Goal: Task Accomplishment & Management: Complete application form

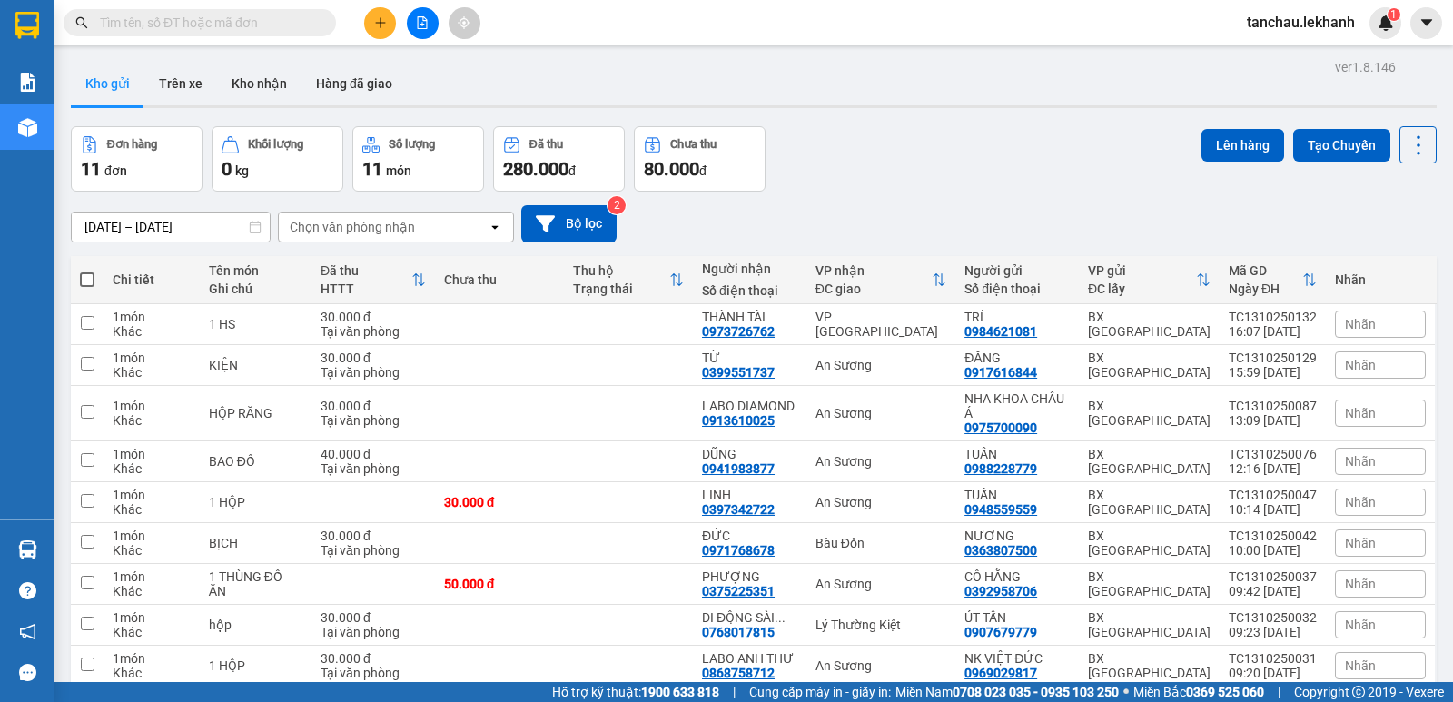
click at [278, 18] on input "text" at bounding box center [207, 23] width 214 height 20
click at [375, 21] on icon "plus" at bounding box center [380, 22] width 13 height 13
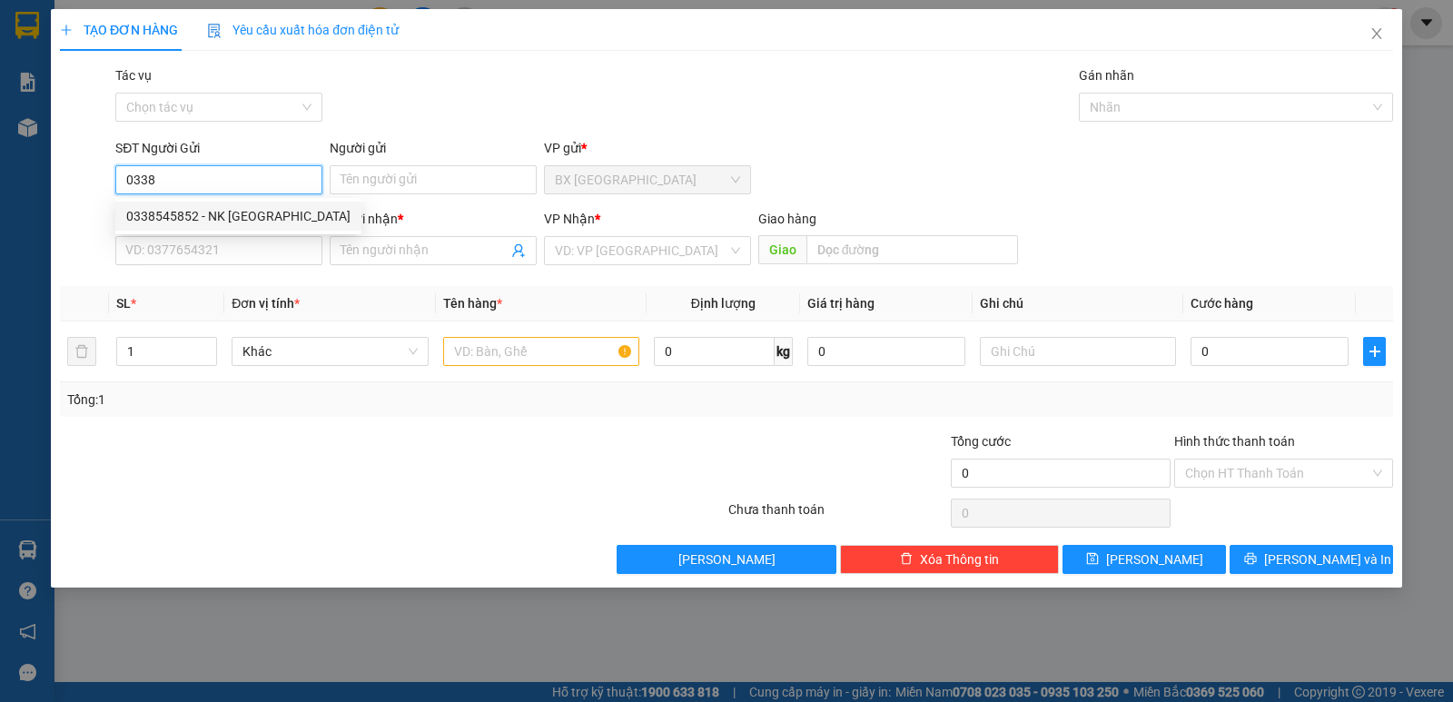
click at [220, 209] on div "0338545852 - NK [GEOGRAPHIC_DATA]" at bounding box center [238, 216] width 224 height 20
type input "0338545852"
type input "NK VIỆT MỸ"
type input "0976810459"
type input "LAB PHÚC HÂN"
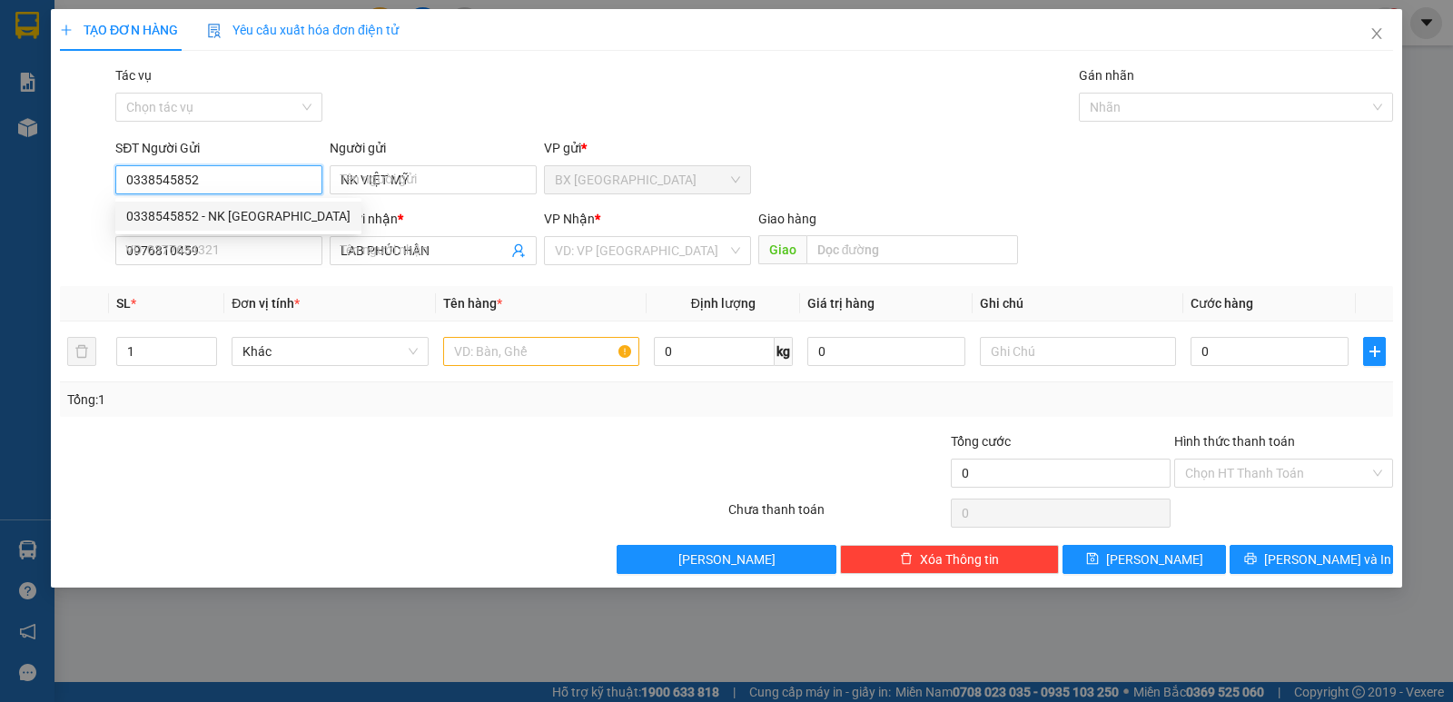
type input "30.000"
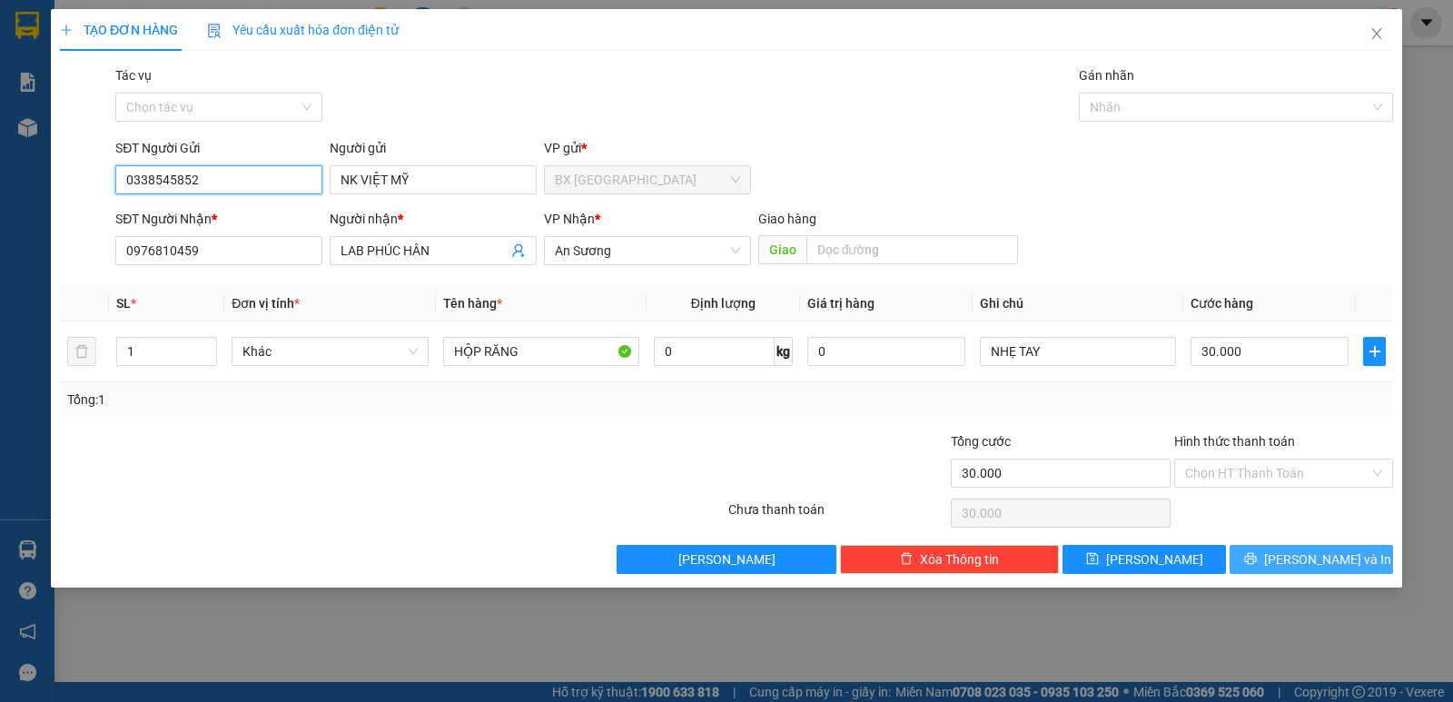
type input "0338545852"
click at [1346, 555] on button "[PERSON_NAME] và In" at bounding box center [1310, 559] width 163 height 29
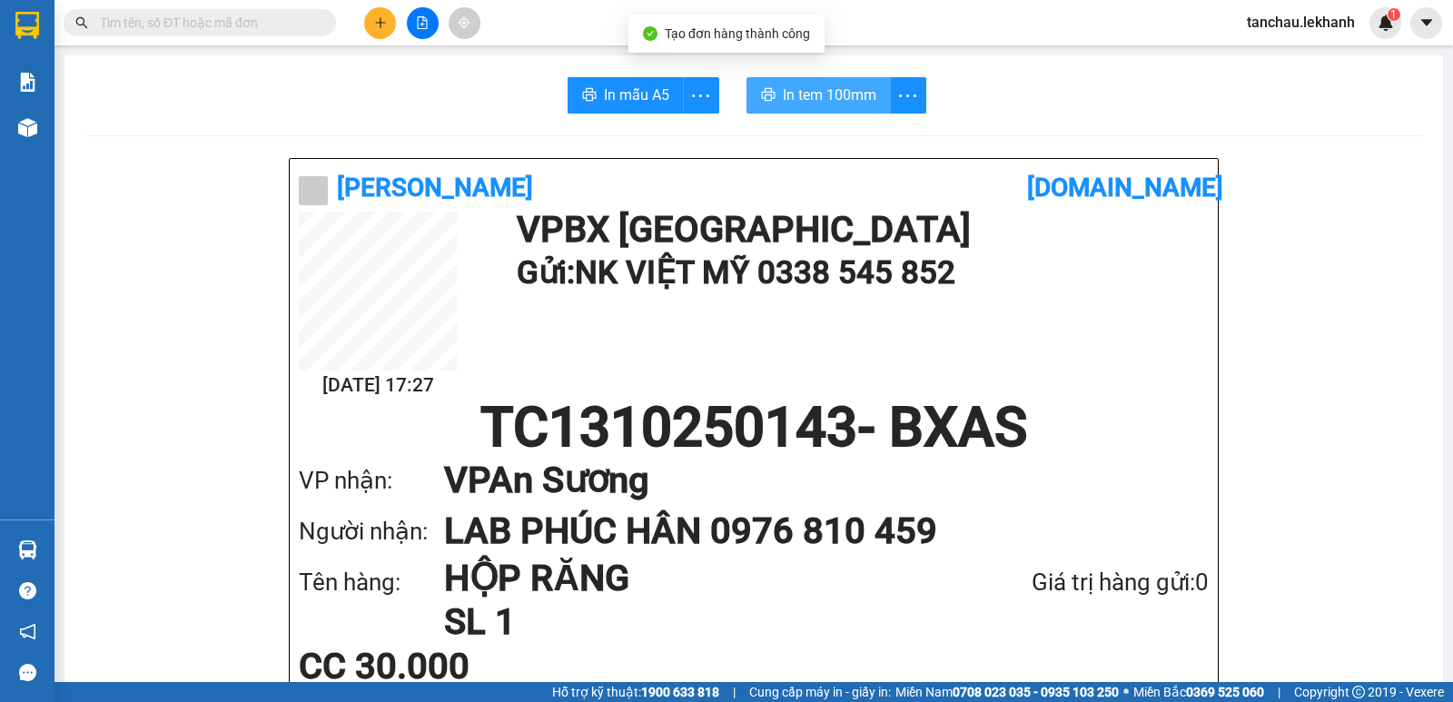
click at [831, 100] on span "In tem 100mm" at bounding box center [830, 95] width 94 height 23
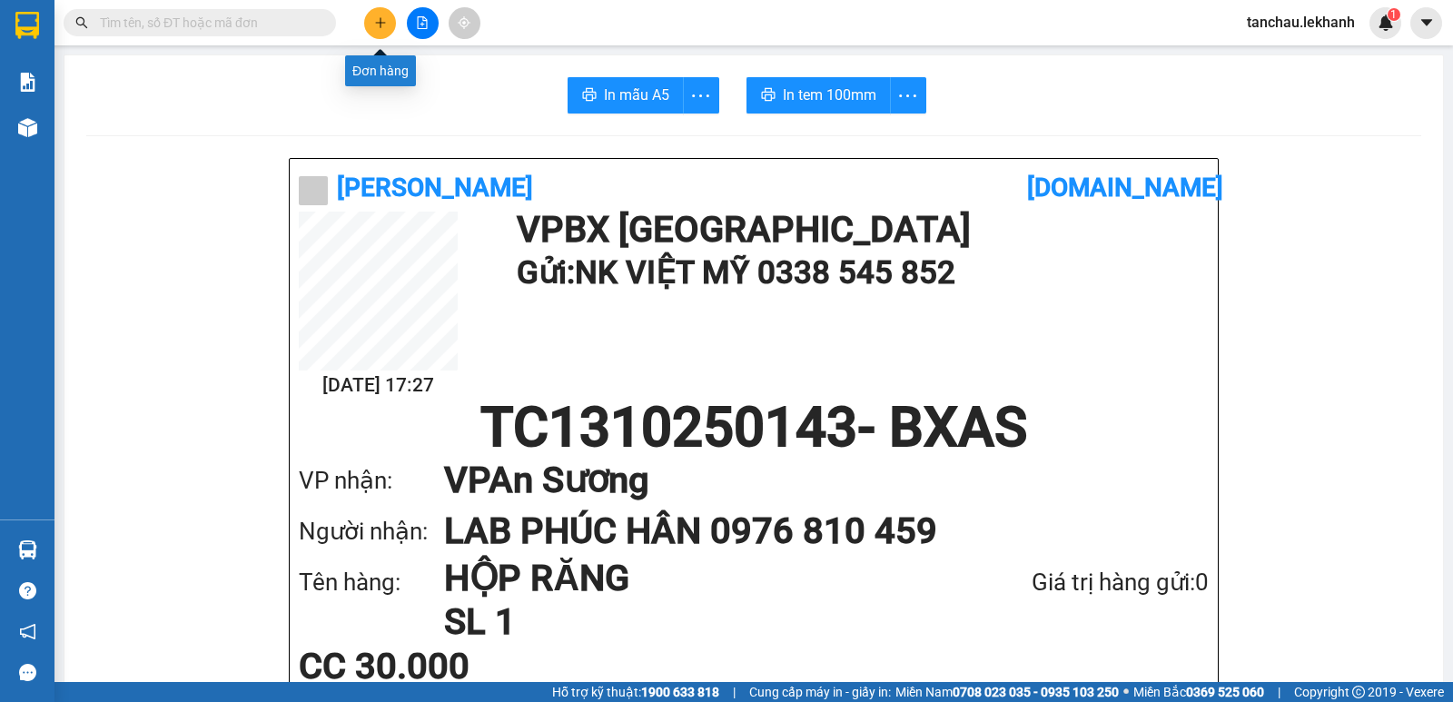
click at [374, 23] on icon "plus" at bounding box center [380, 22] width 13 height 13
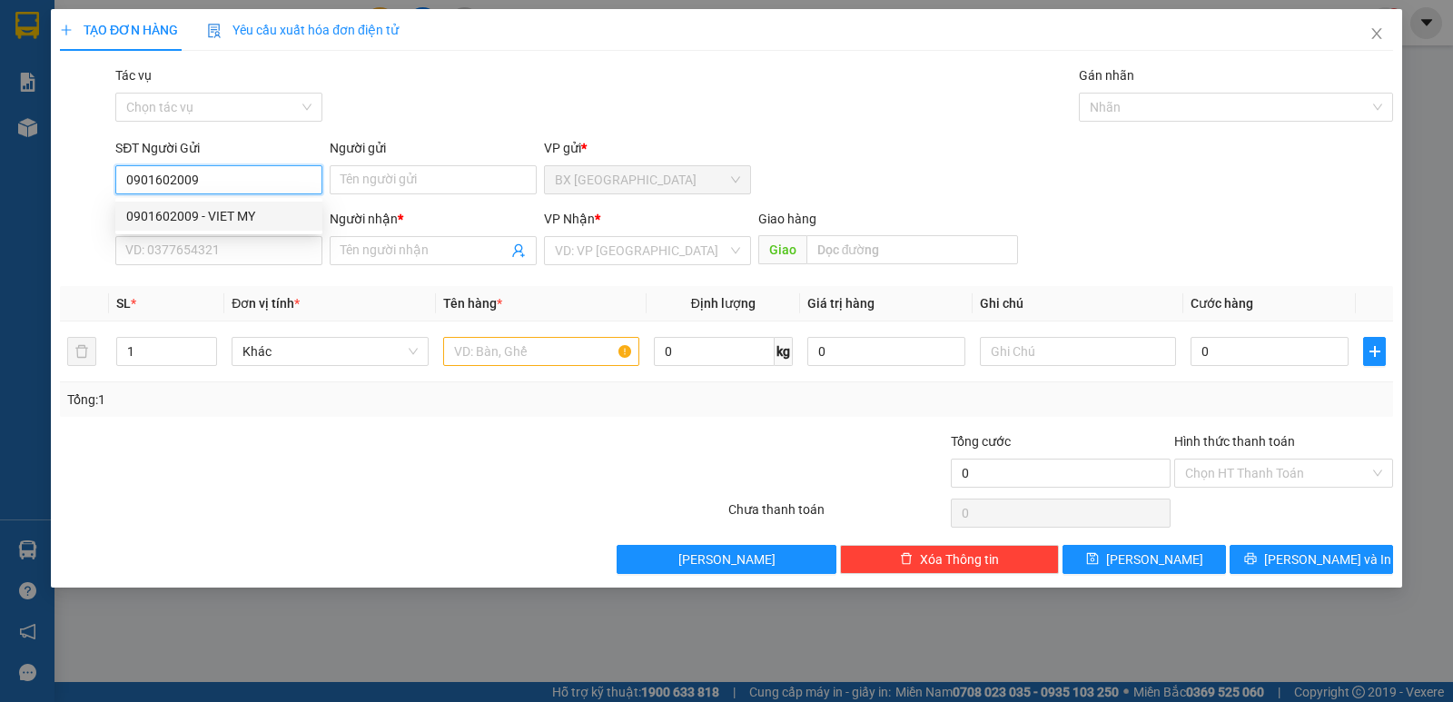
type input "0901602009"
click at [278, 232] on div "0901602009 0901602009 - VIET MY" at bounding box center [218, 216] width 207 height 36
click at [271, 219] on div "SĐT Người Nhận *" at bounding box center [218, 219] width 207 height 20
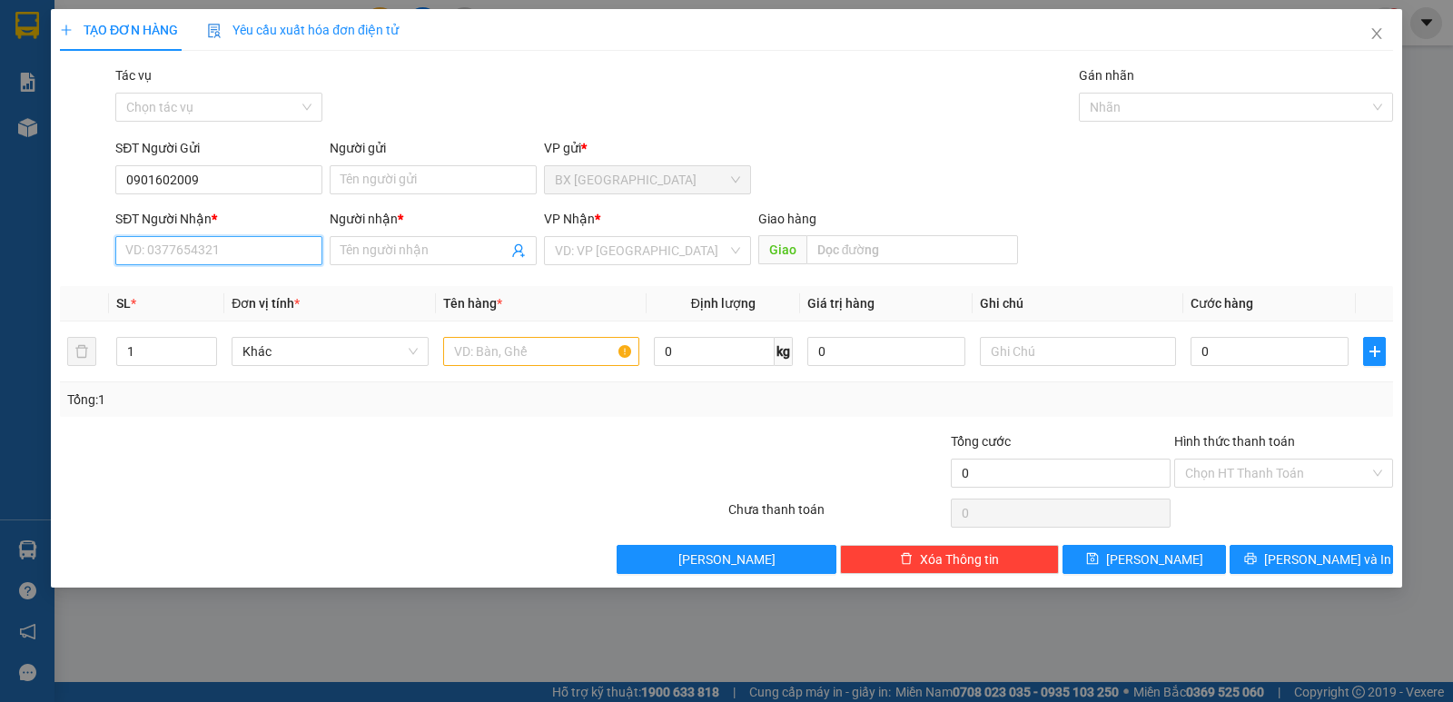
click at [271, 236] on input "SĐT Người Nhận *" at bounding box center [218, 250] width 207 height 29
click at [266, 178] on input "0901602009" at bounding box center [218, 179] width 207 height 29
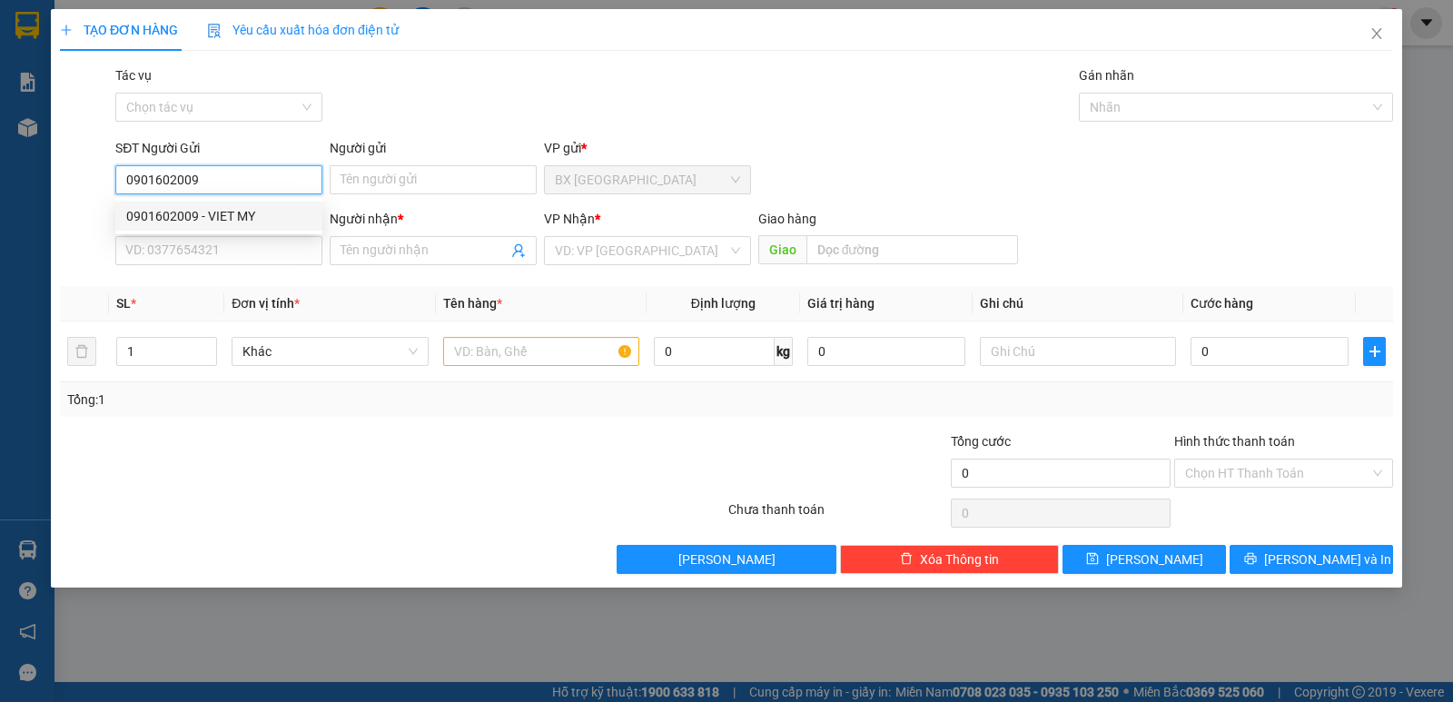
click at [268, 216] on div "0901602009 - VIET MY" at bounding box center [218, 216] width 185 height 20
type input "VIET MY"
type input "0777099897"
type input "tài"
type input "30.000"
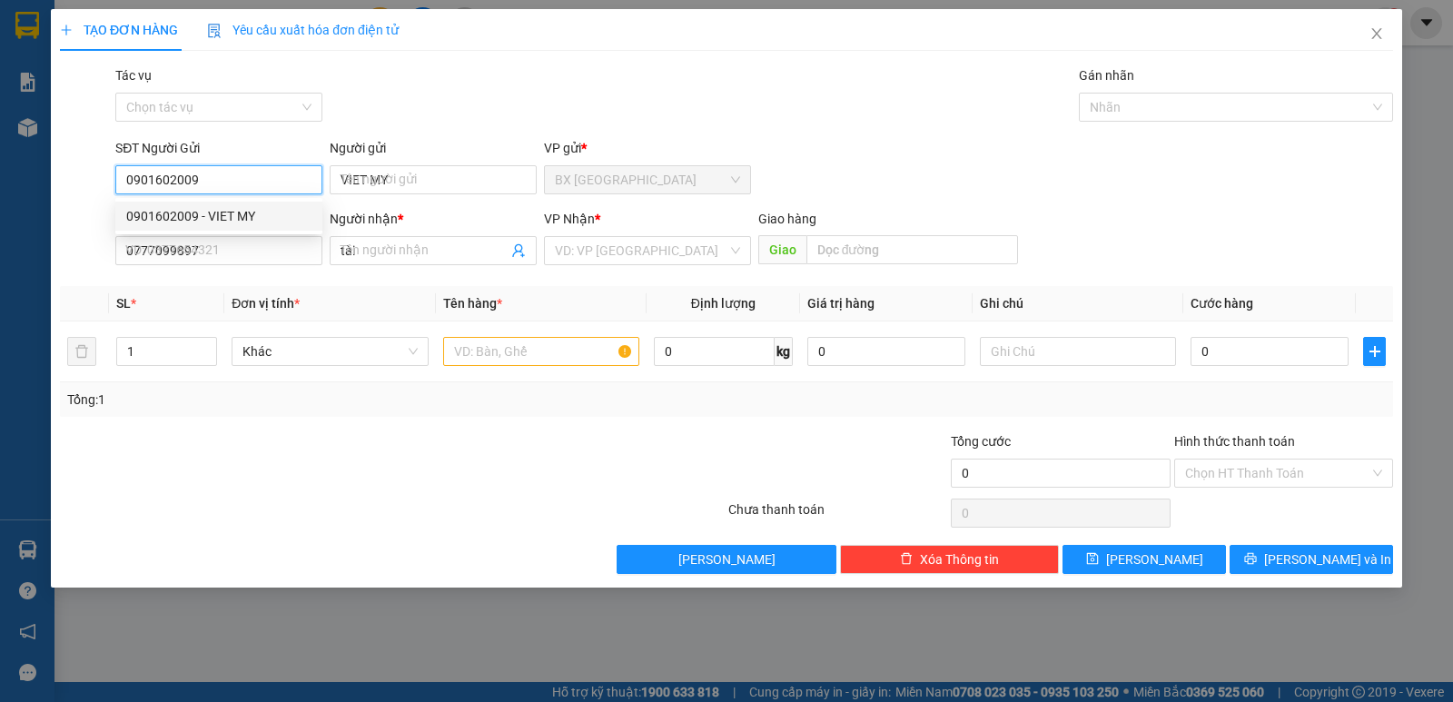
type input "30.000"
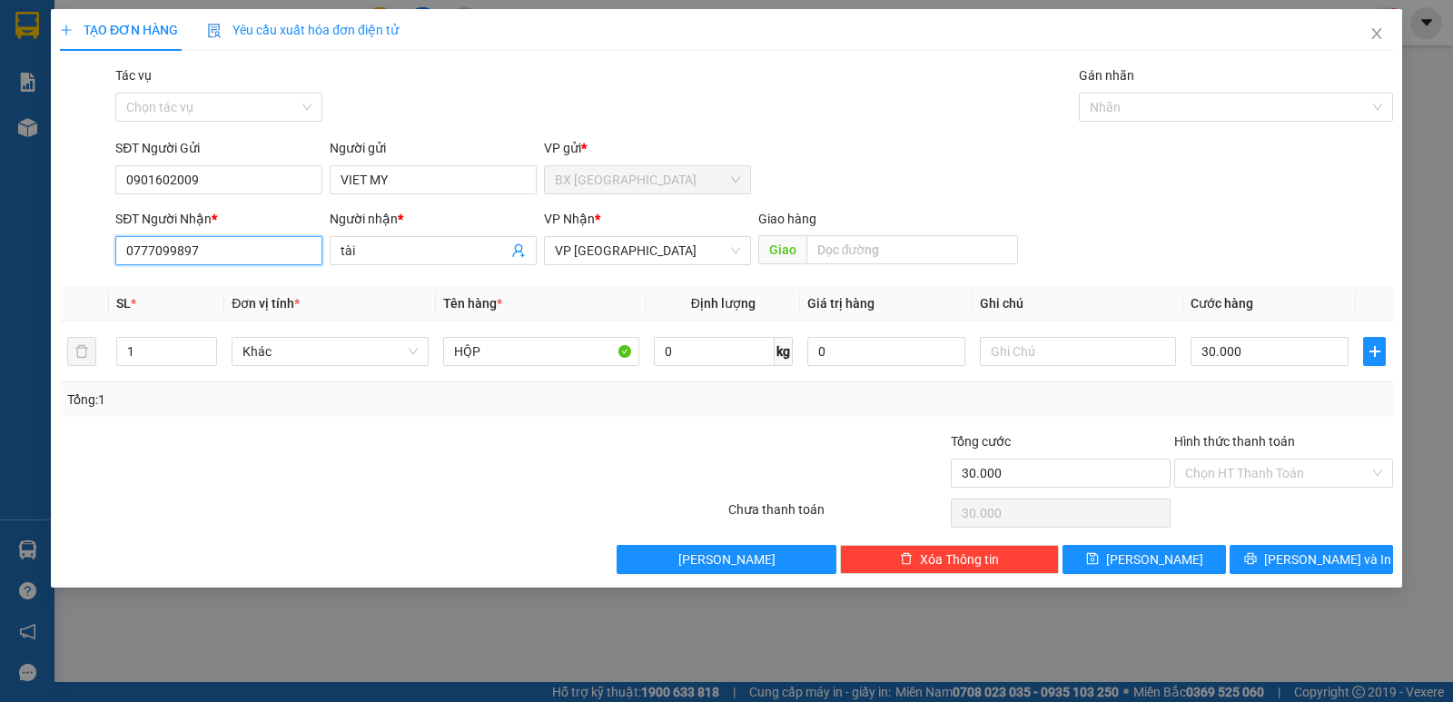
click at [261, 250] on input "0777099897" at bounding box center [218, 250] width 207 height 29
drag, startPoint x: 261, startPoint y: 256, endPoint x: 0, endPoint y: 281, distance: 261.7
click at [0, 281] on div "TẠO ĐƠN HÀNG Yêu cầu xuất hóa đơn điện tử Transit Pickup Surcharge Ids Transit …" at bounding box center [726, 351] width 1453 height 702
type input "0858200677"
drag, startPoint x: 396, startPoint y: 258, endPoint x: 212, endPoint y: 261, distance: 183.4
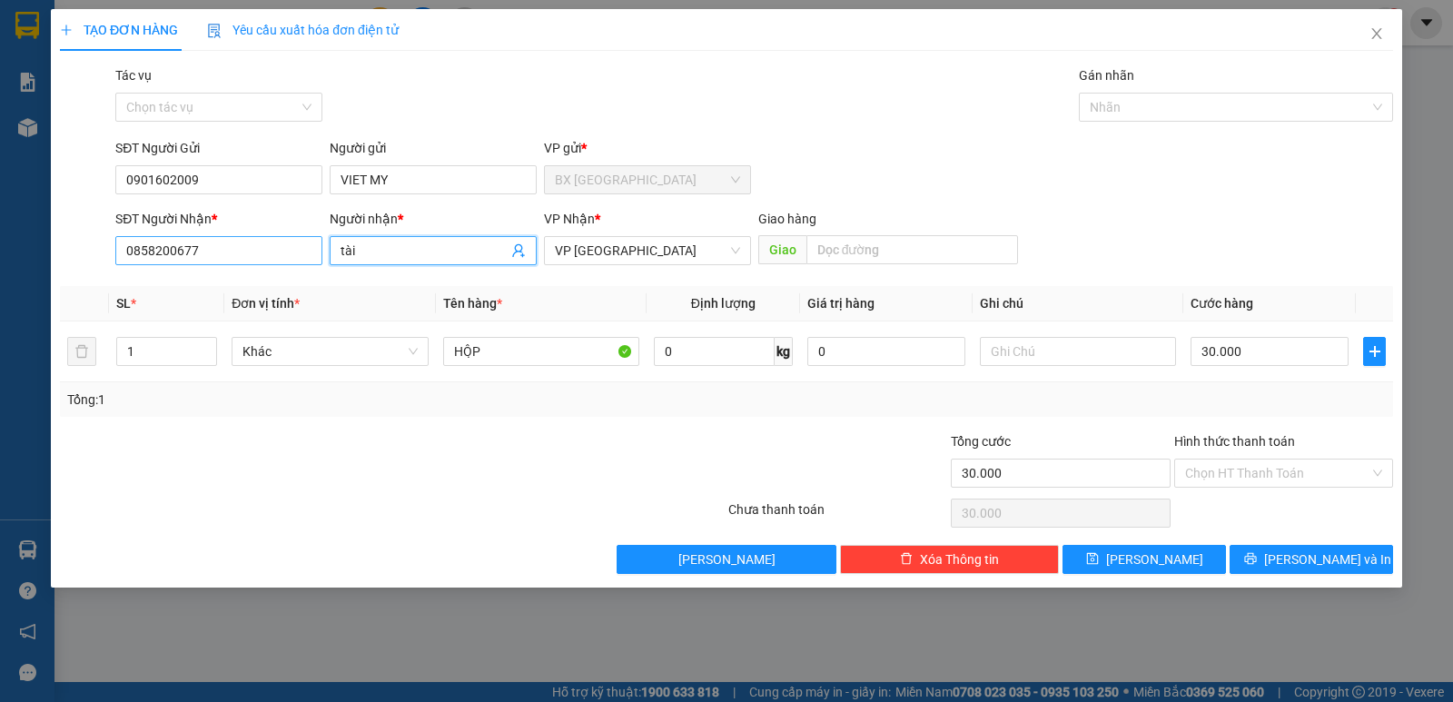
click at [217, 261] on div "SĐT Người Nhận * 0858200677 Người nhận * tài tài VP Nhận * VP Tân Bình Giao hàn…" at bounding box center [754, 241] width 1285 height 64
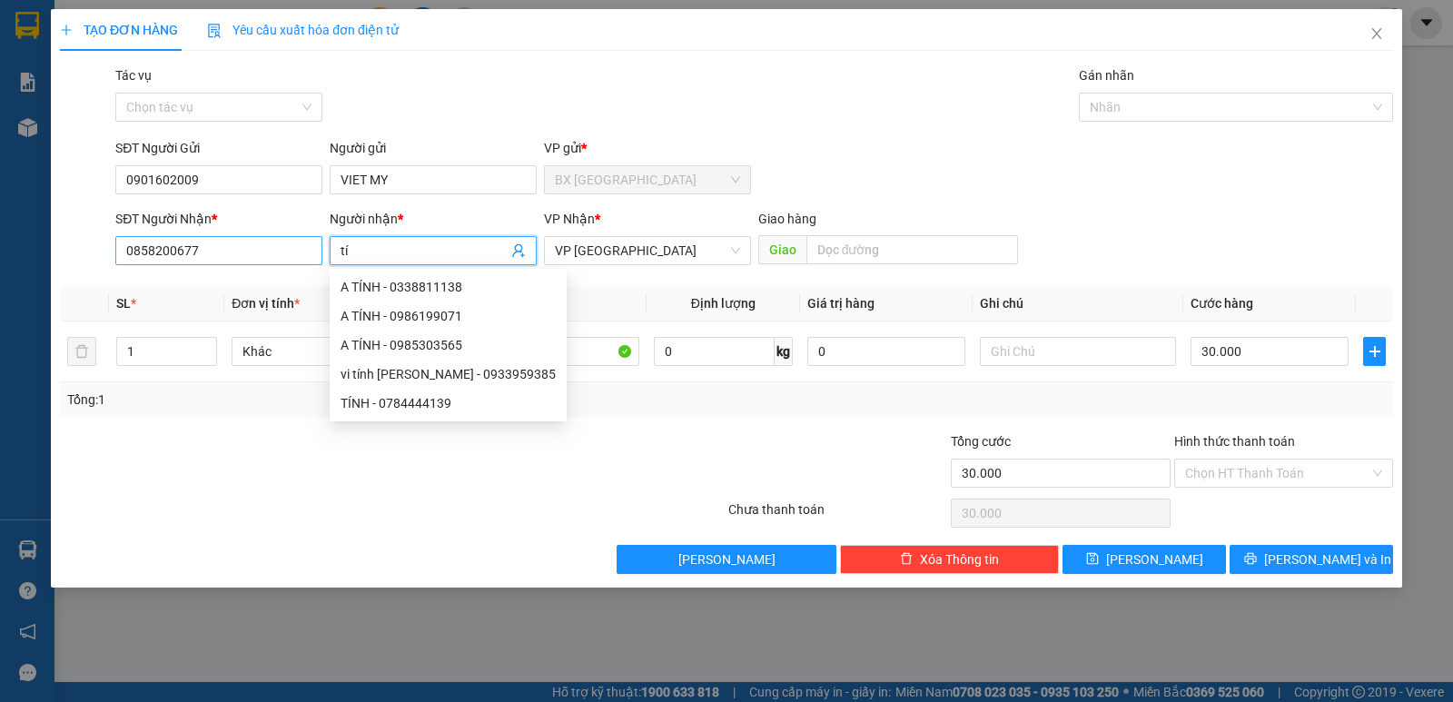
type input "t"
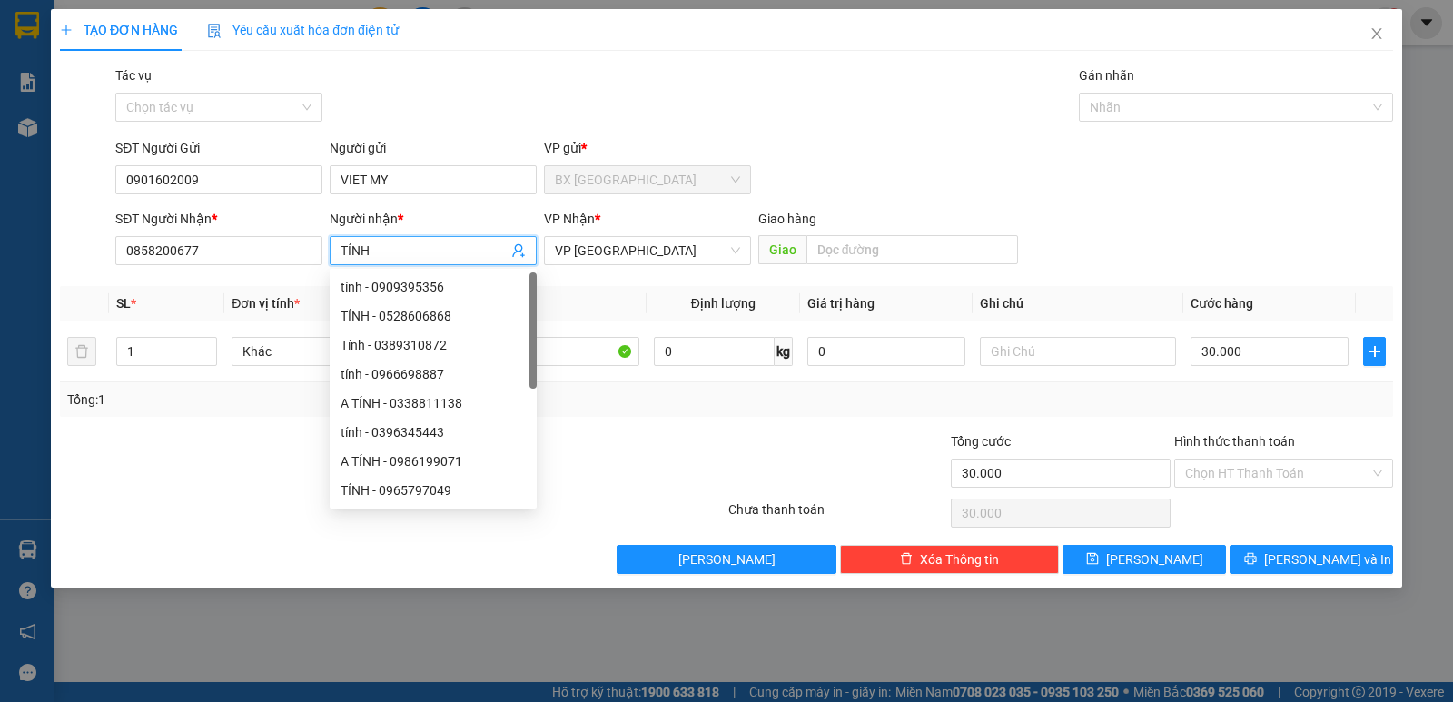
type input "TÍNH"
click at [931, 156] on div "SĐT Người Gửi 0901602009 Người gửi VIET MY VP gửi * BX [GEOGRAPHIC_DATA]" at bounding box center [754, 170] width 1285 height 64
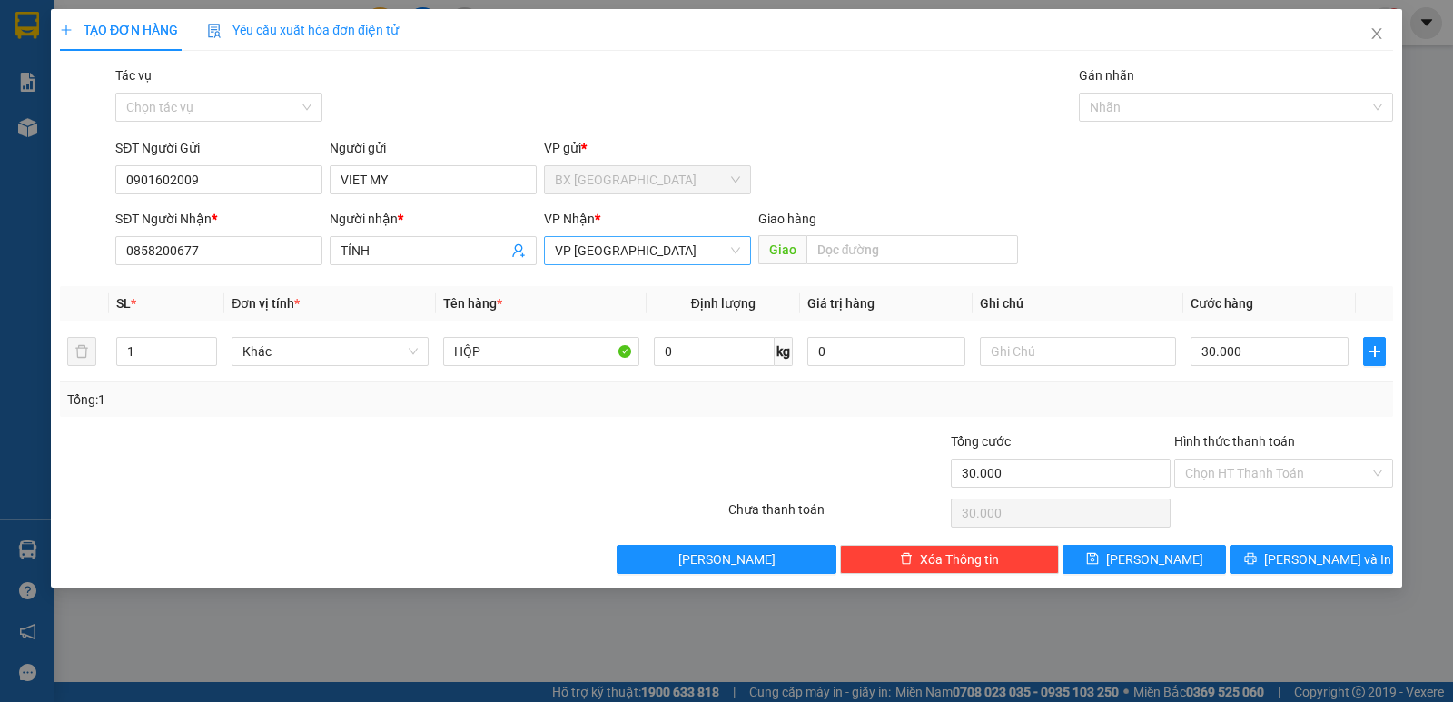
click at [645, 251] on span "VP [GEOGRAPHIC_DATA]" at bounding box center [647, 250] width 185 height 27
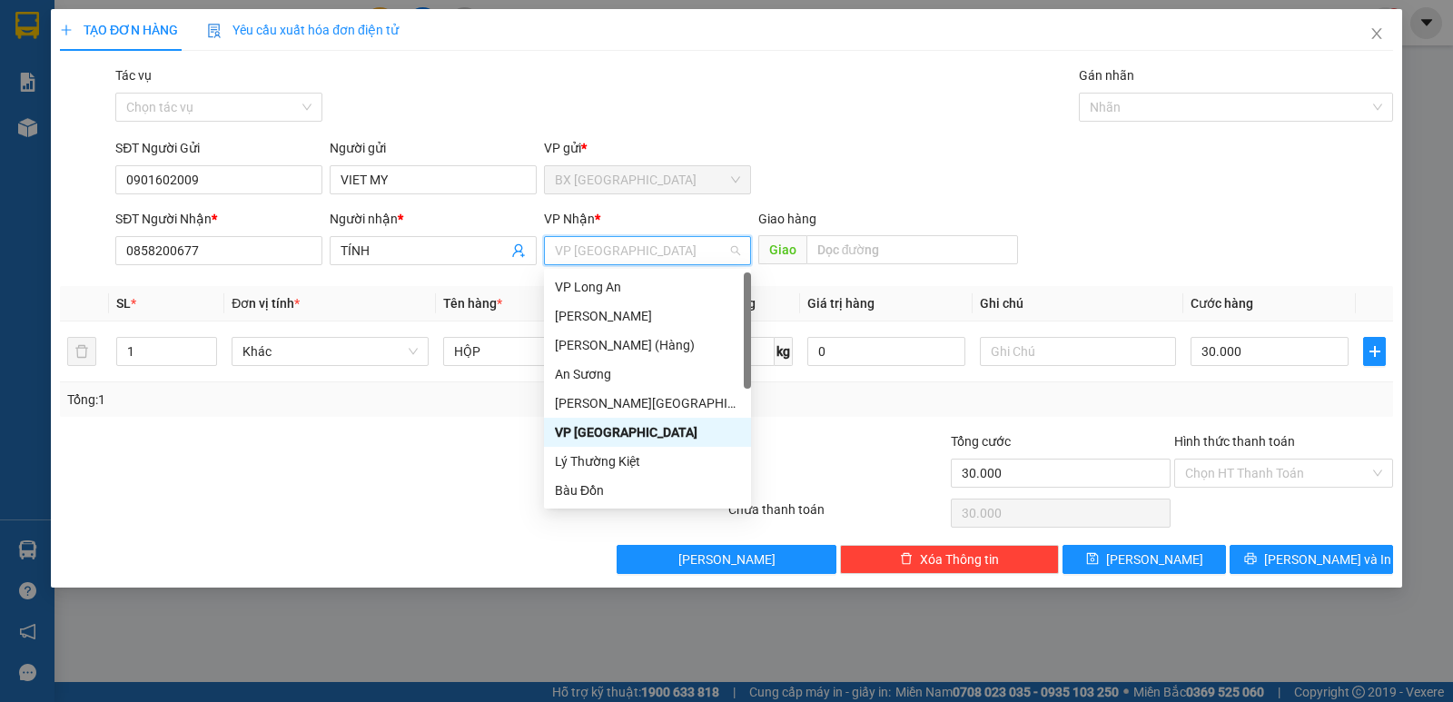
type input "L"
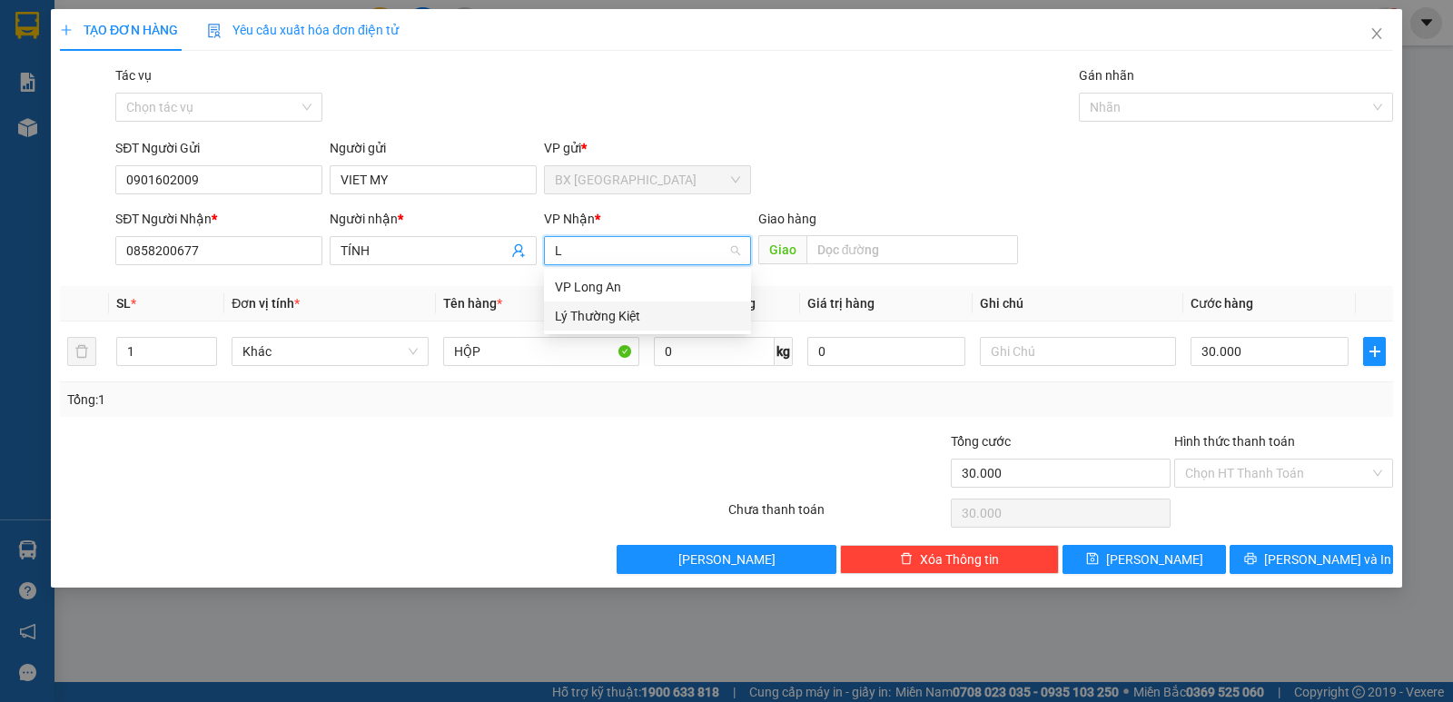
click at [627, 315] on div "Lý Thường Kiệt" at bounding box center [647, 316] width 185 height 20
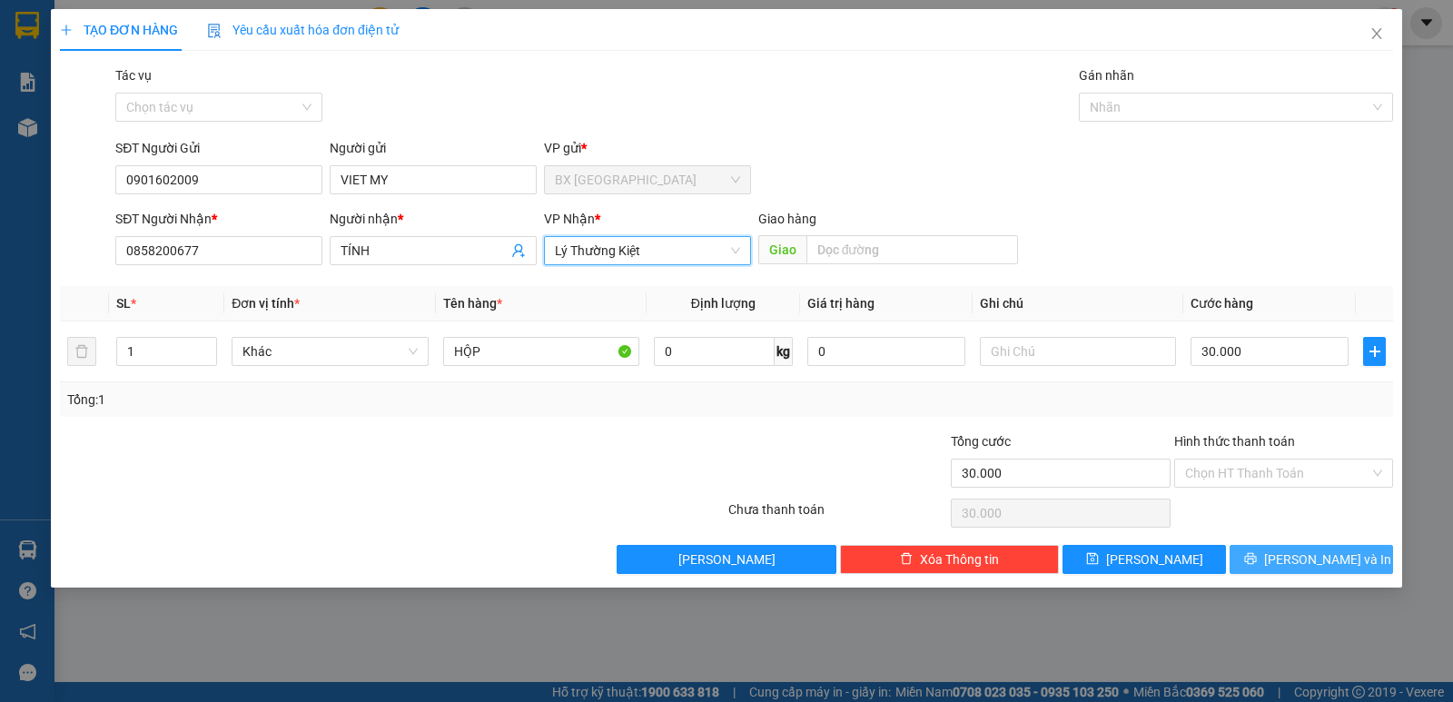
click at [1312, 558] on span "[PERSON_NAME] và In" at bounding box center [1327, 559] width 127 height 20
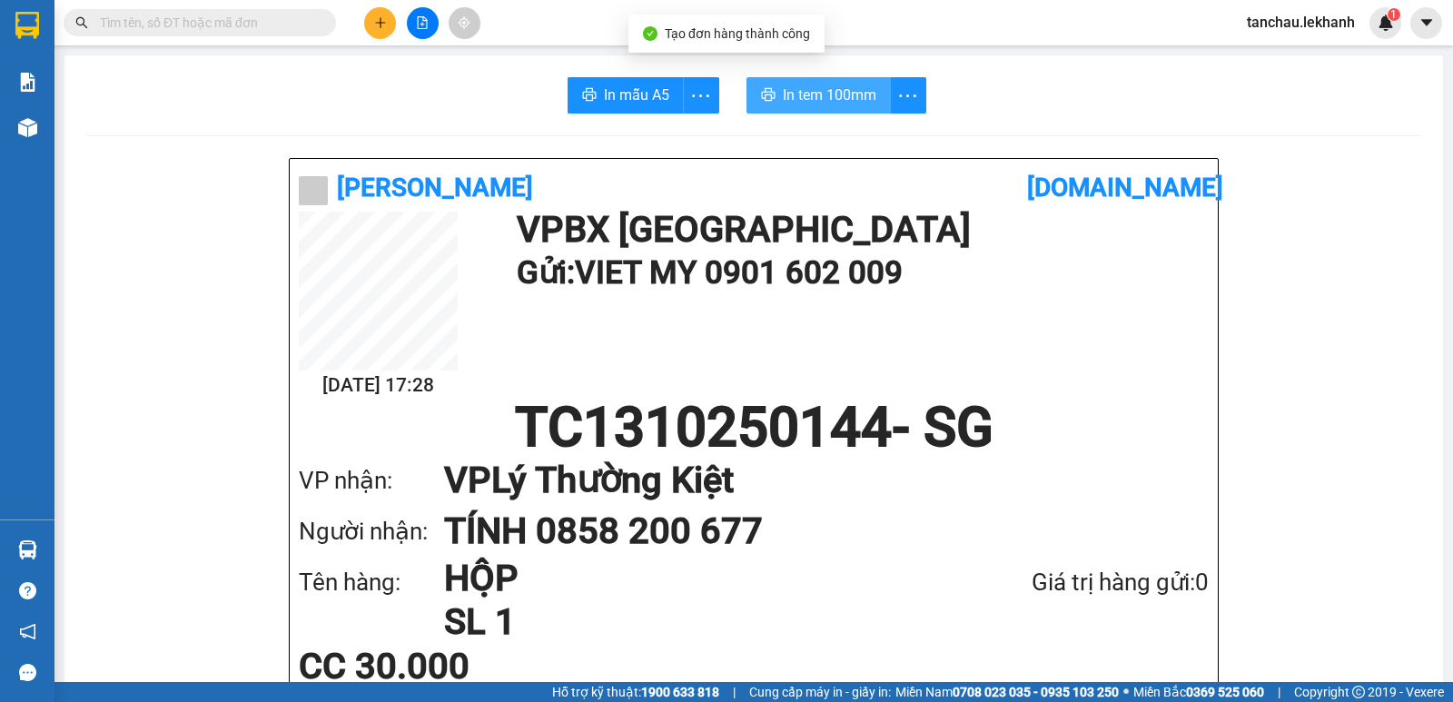
click at [836, 98] on span "In tem 100mm" at bounding box center [830, 95] width 94 height 23
